Goal: Browse casually

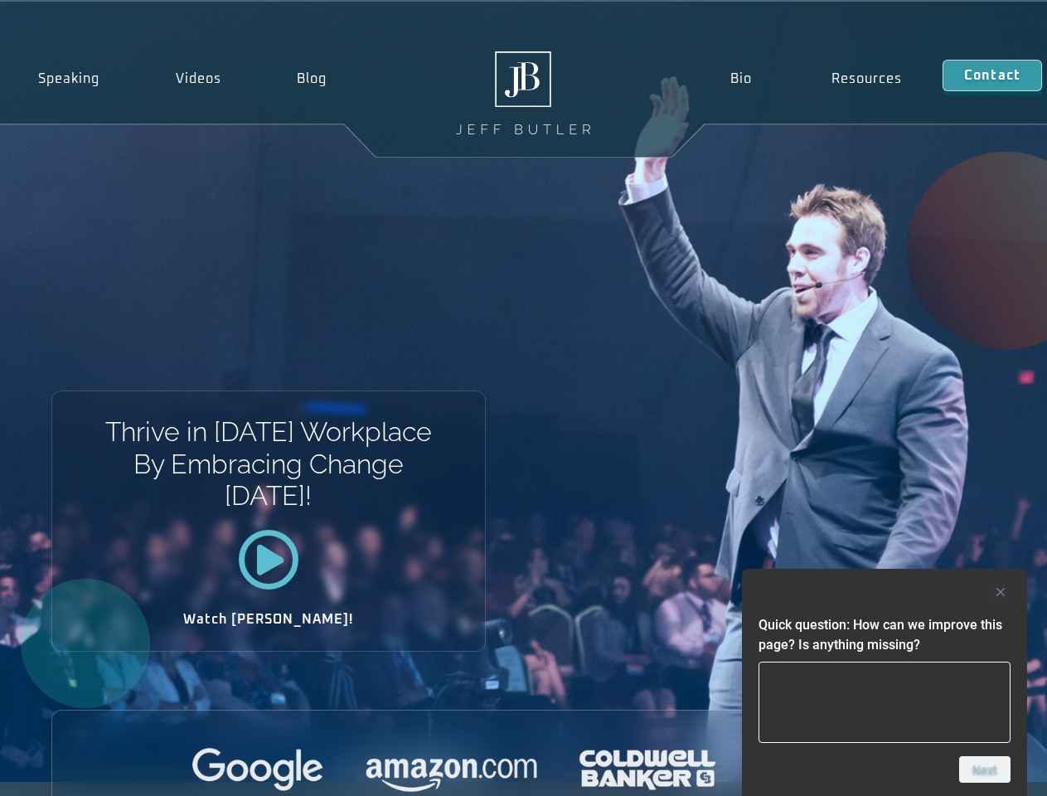
click at [523, 398] on div "Thrive in [DATE] Workplace By Embracing Change [DATE]! Watch [PERSON_NAME]!" at bounding box center [523, 392] width 1047 height 780
click at [884, 592] on div at bounding box center [884, 592] width 252 height 20
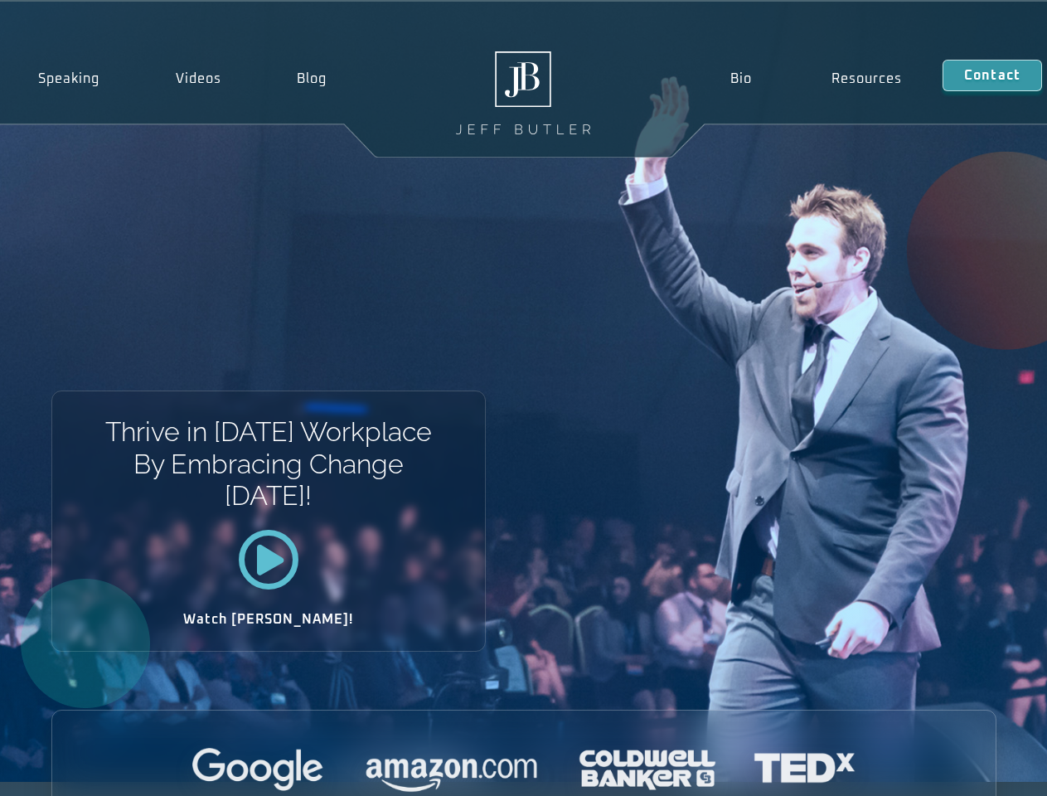
click at [985, 769] on div at bounding box center [523, 771] width 943 height 46
